Goal: Entertainment & Leisure: Consume media (video, audio)

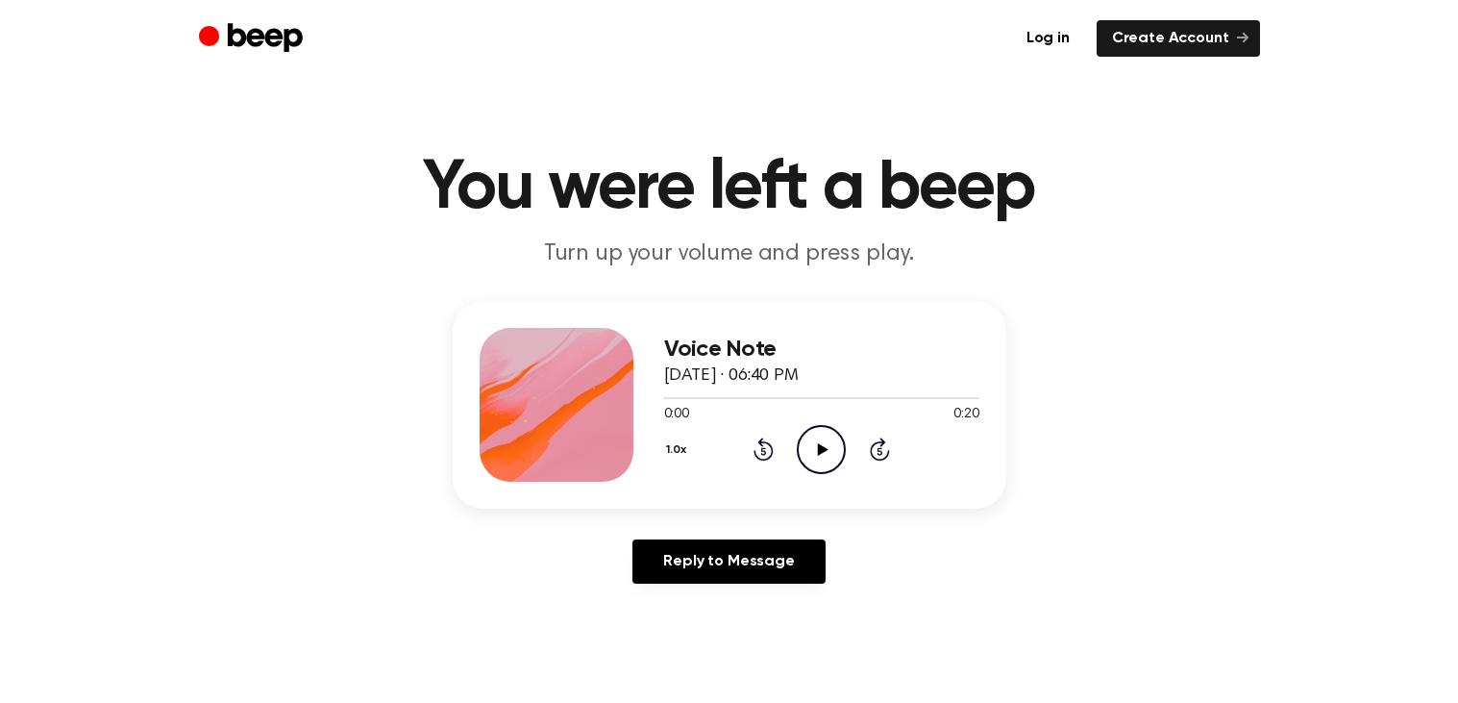
click at [821, 439] on icon "Play Audio" at bounding box center [821, 449] width 49 height 49
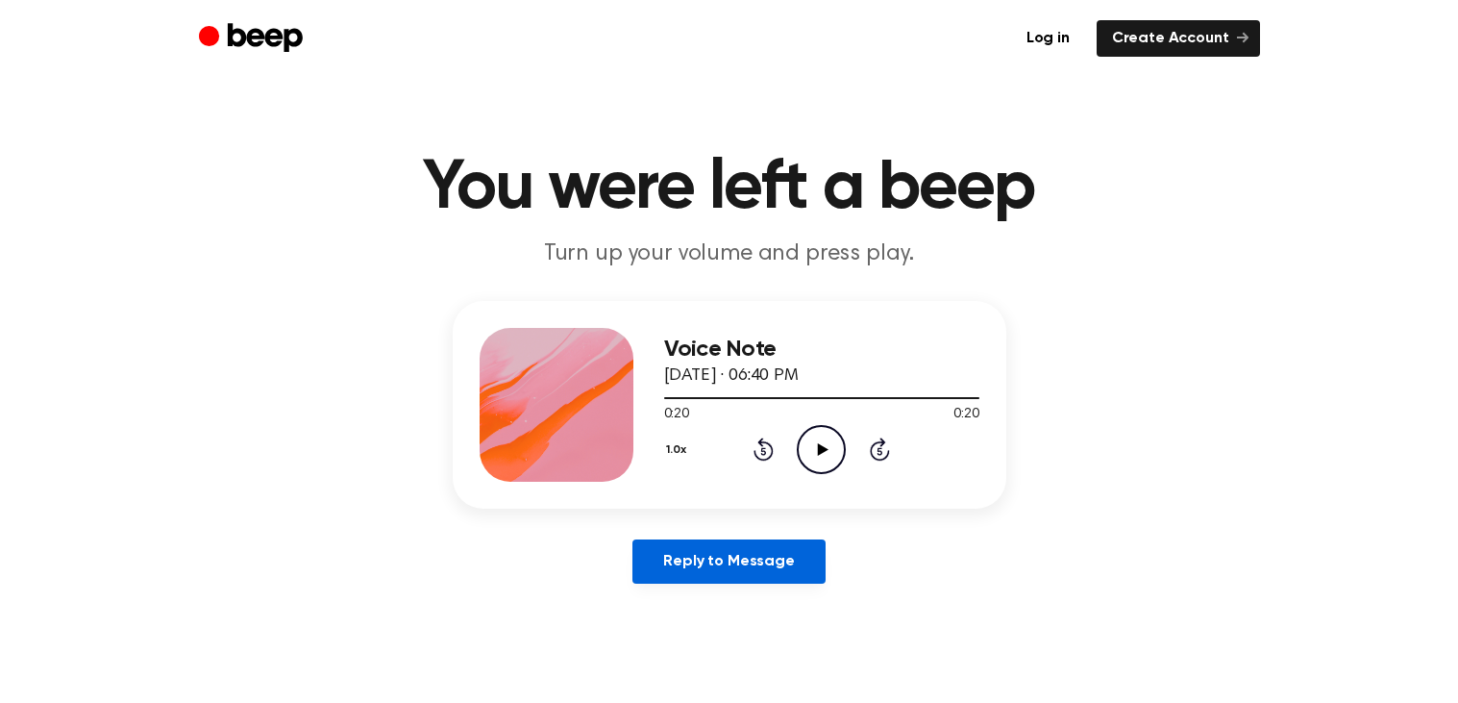
click at [701, 567] on link "Reply to Message" at bounding box center [729, 561] width 192 height 44
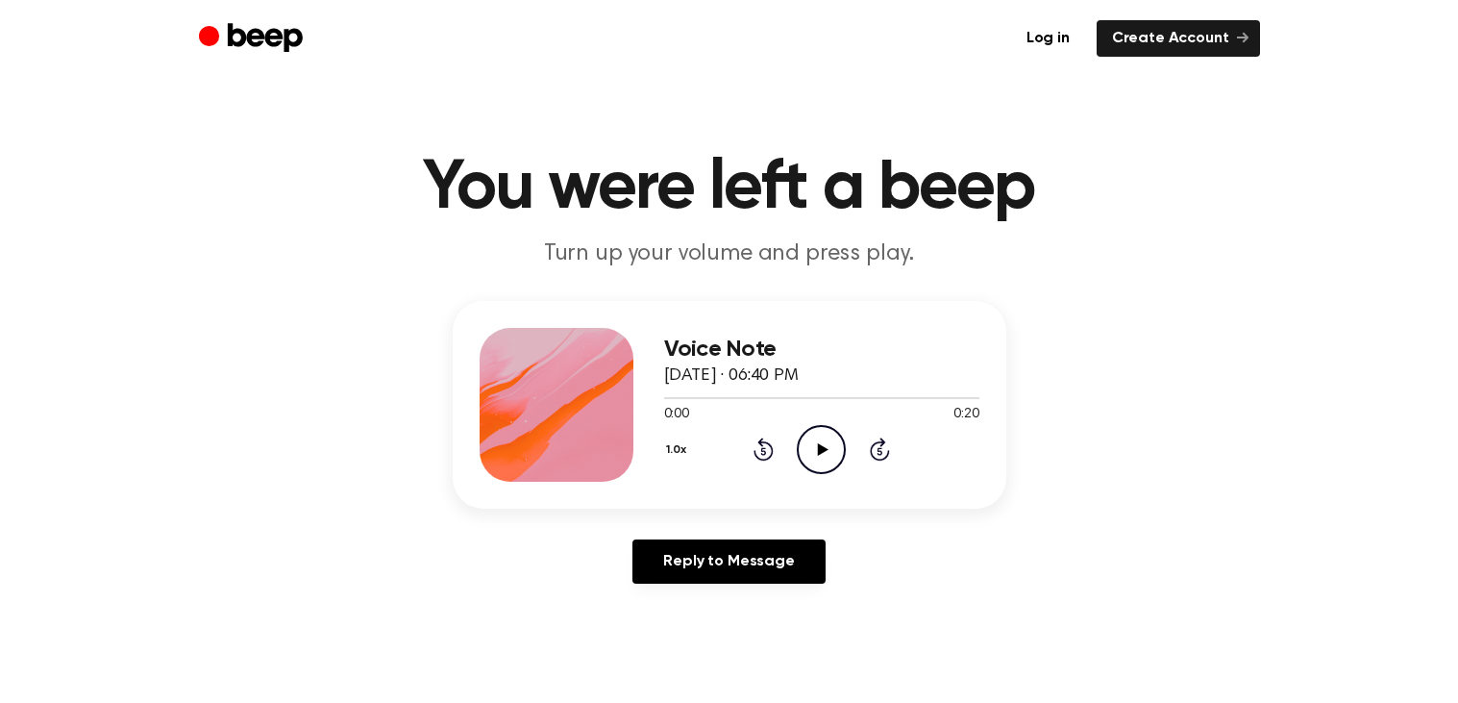
click at [801, 427] on icon "Play Audio" at bounding box center [821, 449] width 49 height 49
click at [818, 412] on div "0:00 0:13" at bounding box center [821, 415] width 315 height 20
click at [816, 425] on icon "Play Audio" at bounding box center [821, 449] width 49 height 49
click at [809, 441] on icon "Play Audio" at bounding box center [821, 449] width 49 height 49
click at [799, 435] on icon "Pause Audio" at bounding box center [821, 449] width 49 height 49
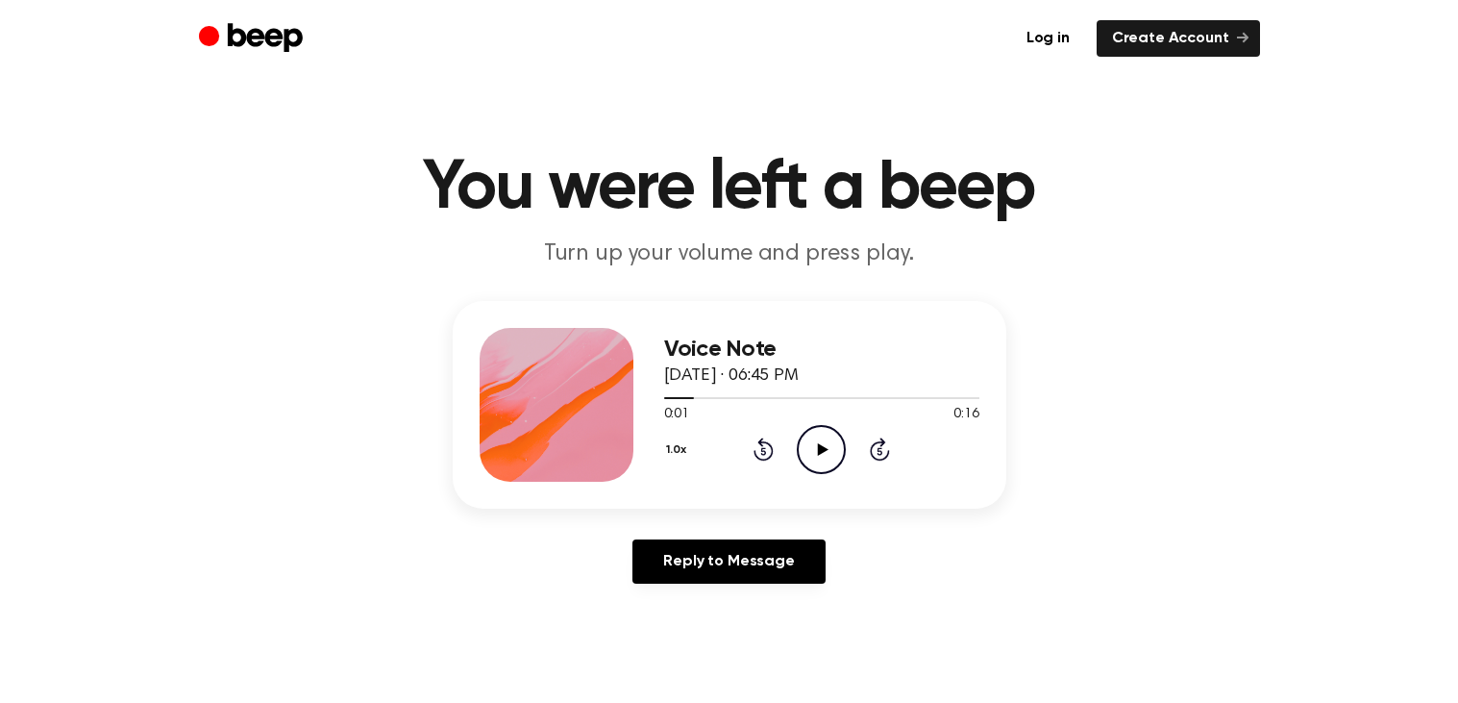
click at [799, 435] on icon "Play Audio" at bounding box center [821, 449] width 49 height 49
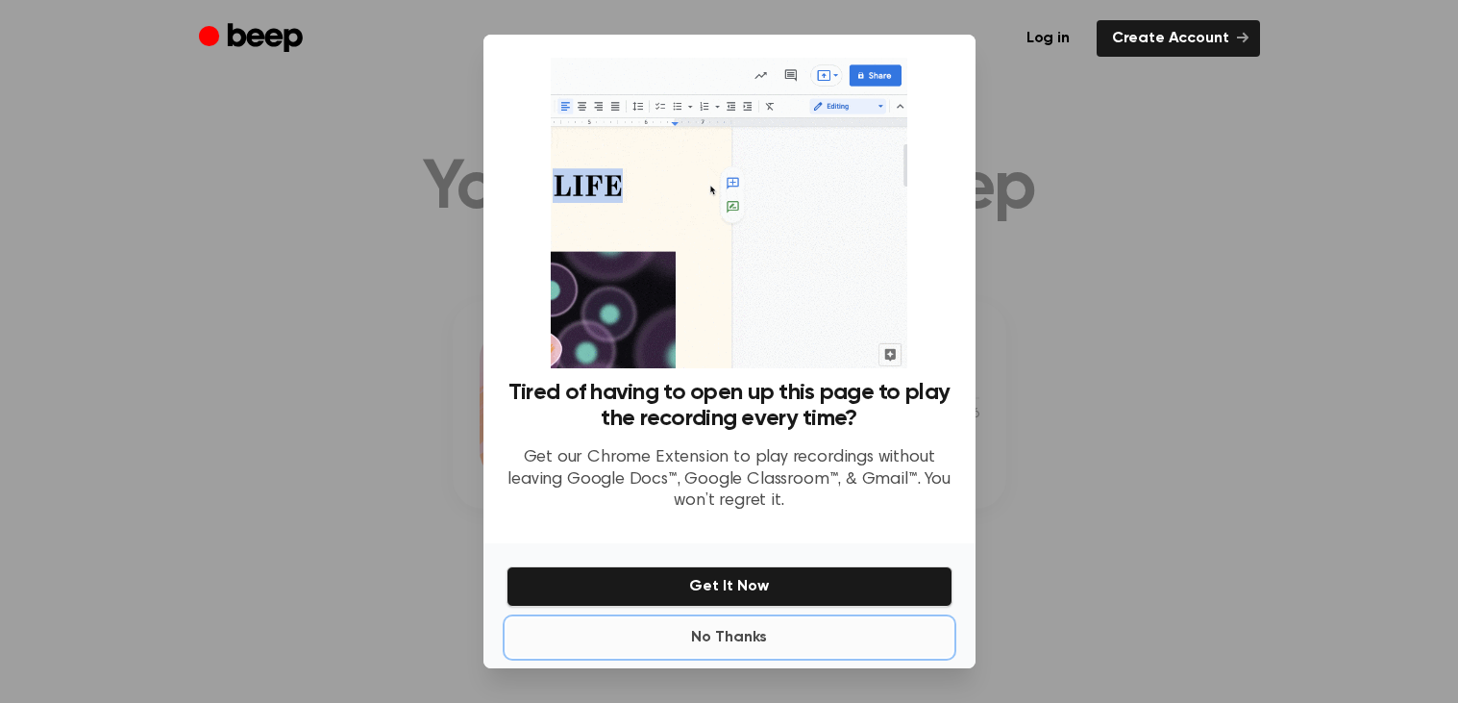
click at [750, 651] on button "No Thanks" at bounding box center [730, 637] width 446 height 38
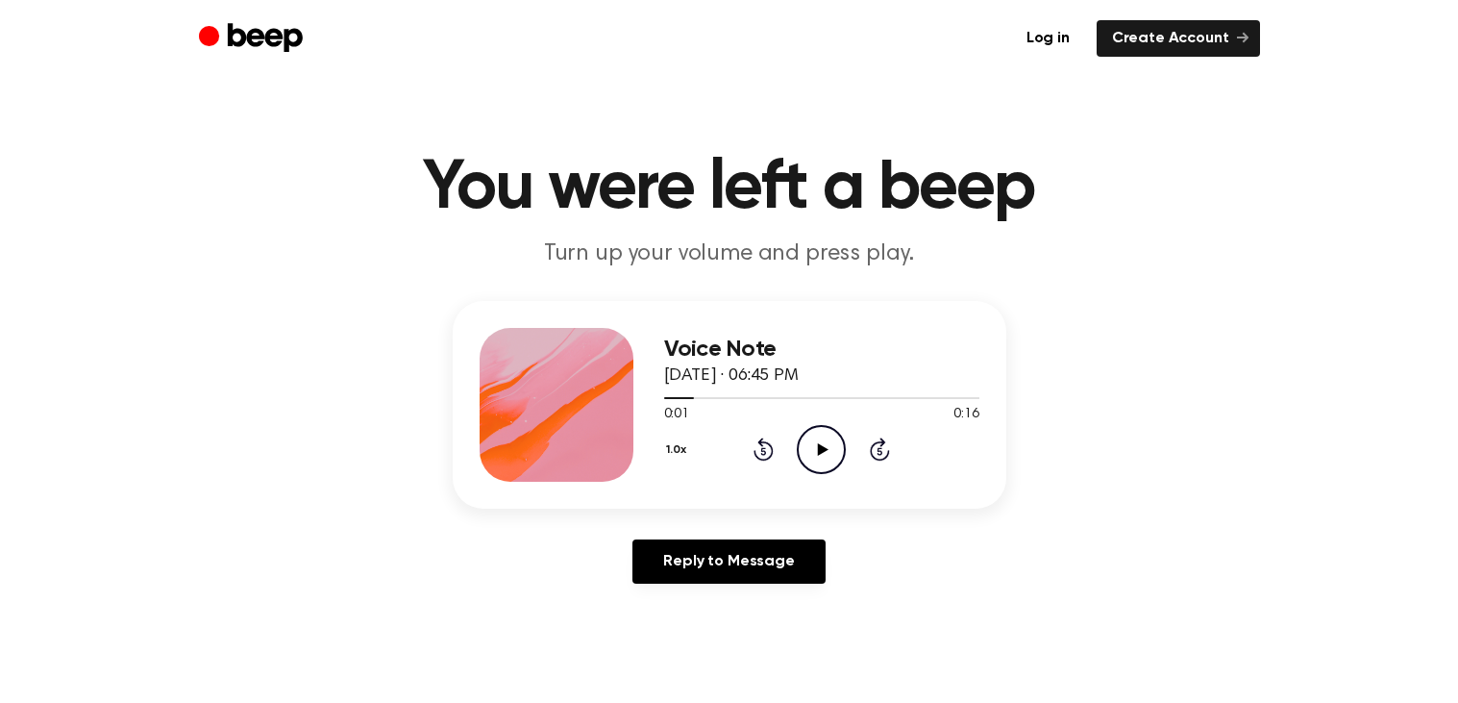
click at [812, 416] on div "0:01 0:16" at bounding box center [821, 415] width 315 height 20
click at [799, 431] on icon "Play Audio" at bounding box center [821, 449] width 49 height 49
click at [817, 445] on icon "Play Audio" at bounding box center [821, 449] width 49 height 49
click at [837, 445] on icon "Play Audio" at bounding box center [821, 449] width 49 height 49
click at [816, 452] on icon "Play Audio" at bounding box center [821, 449] width 49 height 49
